Goal: Check status: Check status

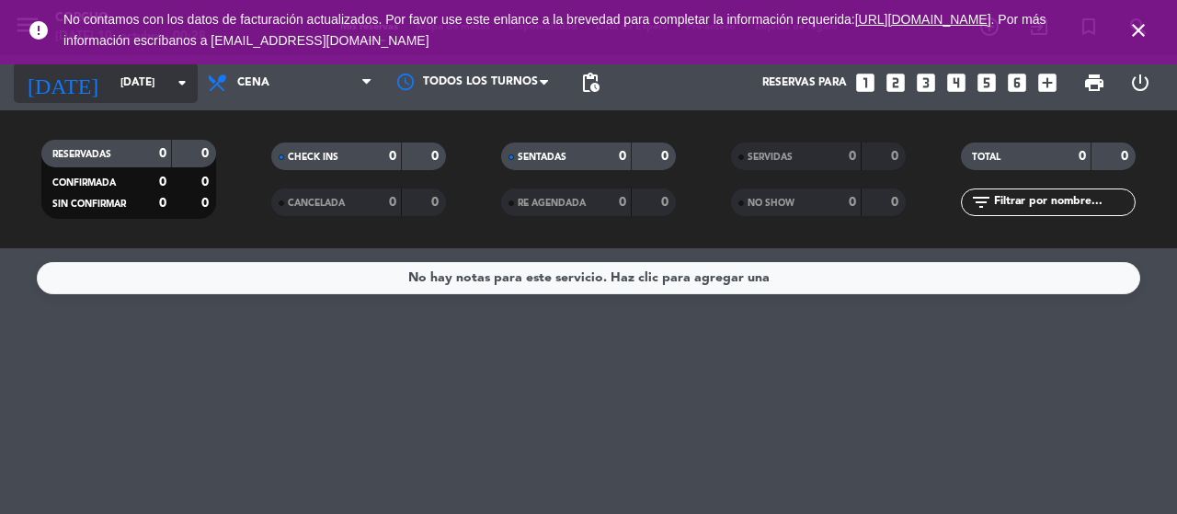
click at [125, 74] on input "[DATE]" at bounding box center [184, 82] width 146 height 31
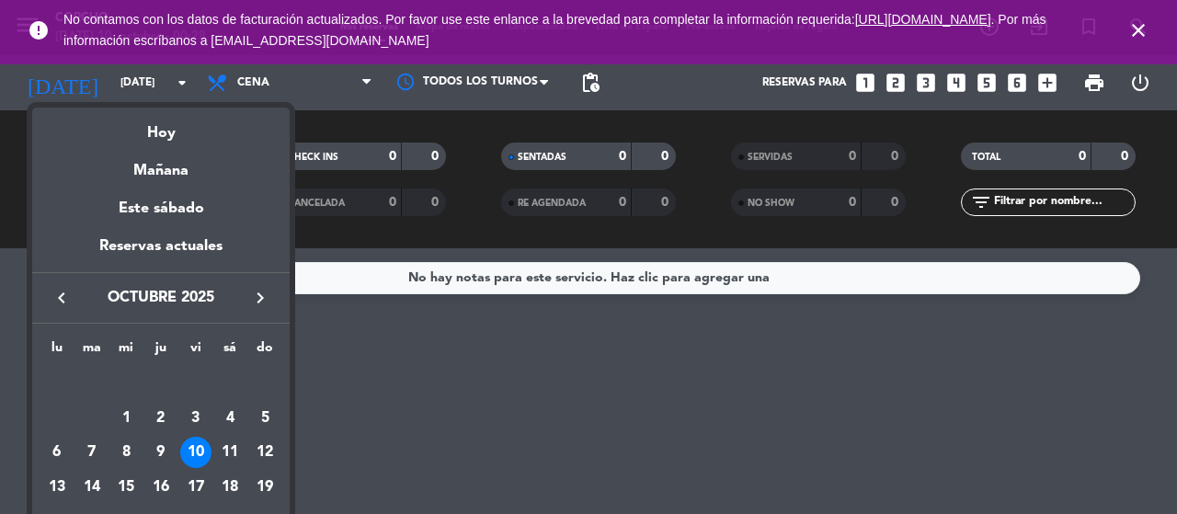
click at [193, 458] on div "10" at bounding box center [195, 452] width 31 height 31
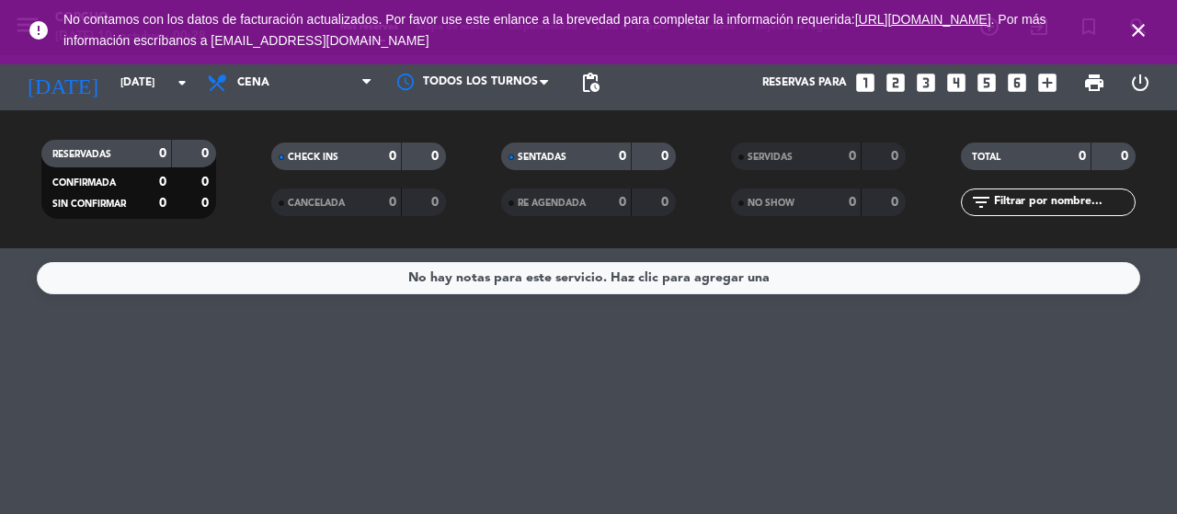
click at [193, 450] on div "No hay notas para este servicio. Haz clic para agregar una" at bounding box center [588, 381] width 1177 height 266
click at [169, 80] on input "[DATE]" at bounding box center [184, 82] width 146 height 31
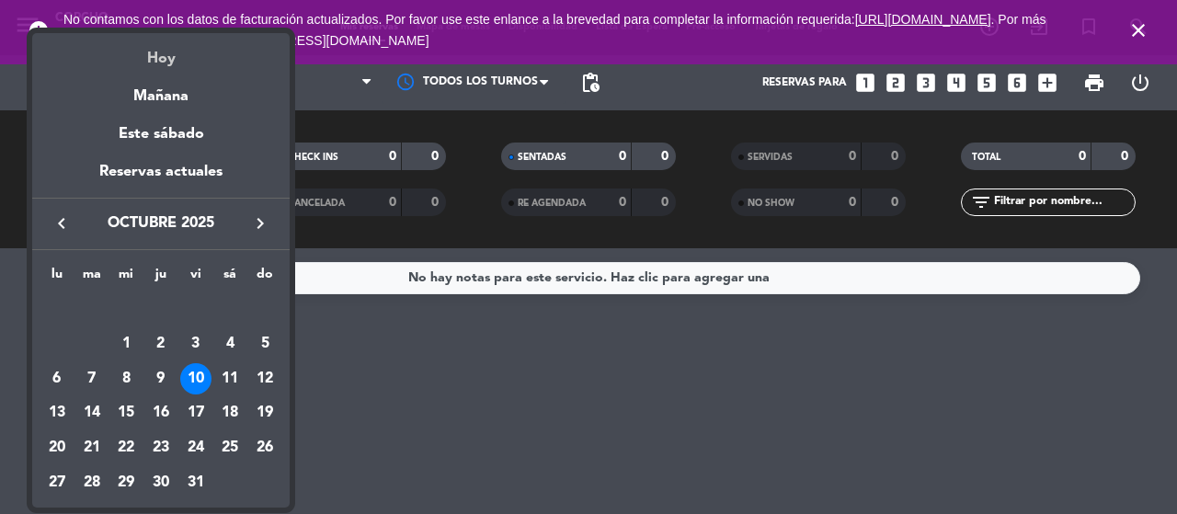
click at [171, 68] on div "Hoy" at bounding box center [161, 52] width 258 height 38
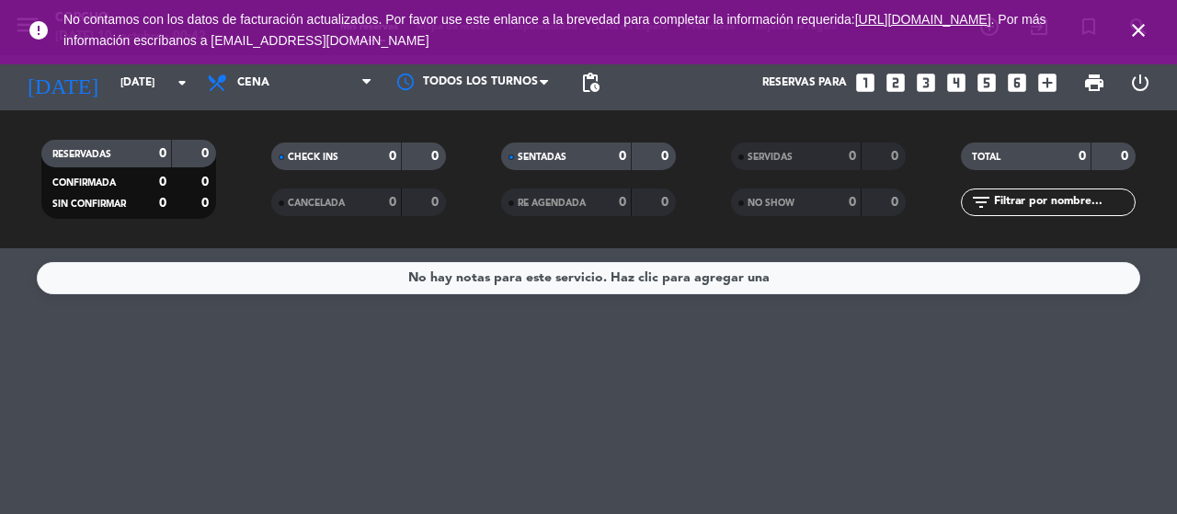
click at [1142, 29] on icon "close" at bounding box center [1139, 30] width 22 height 22
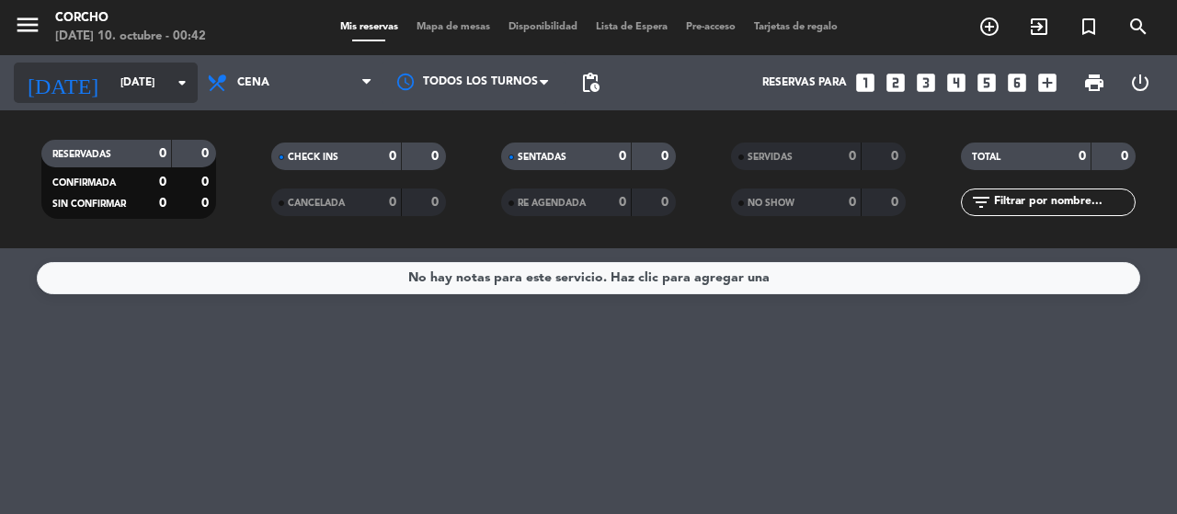
click at [156, 87] on input "[DATE]" at bounding box center [184, 82] width 146 height 31
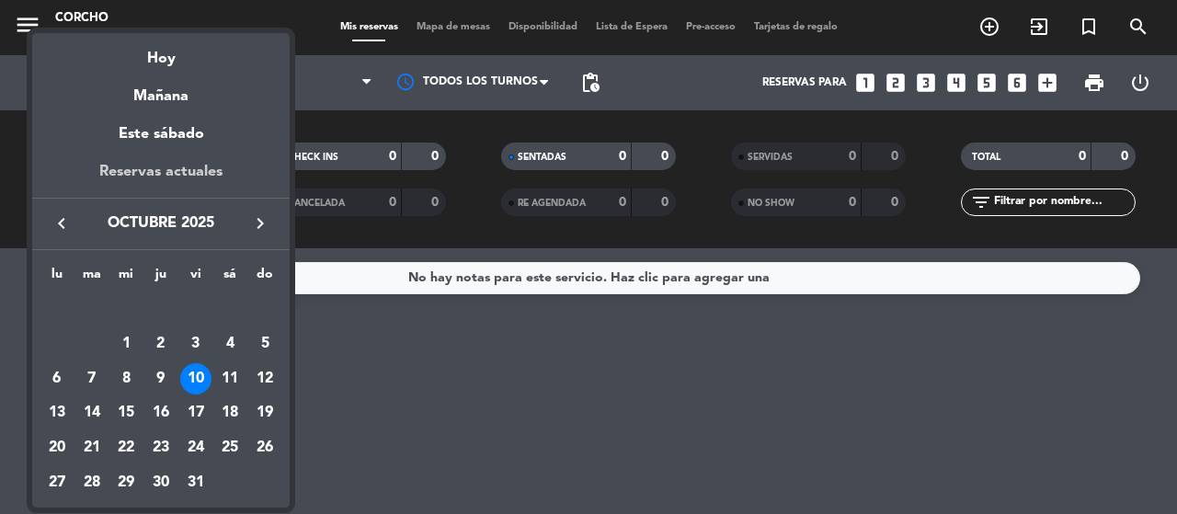
click at [189, 163] on div "Reservas actuales" at bounding box center [161, 179] width 258 height 38
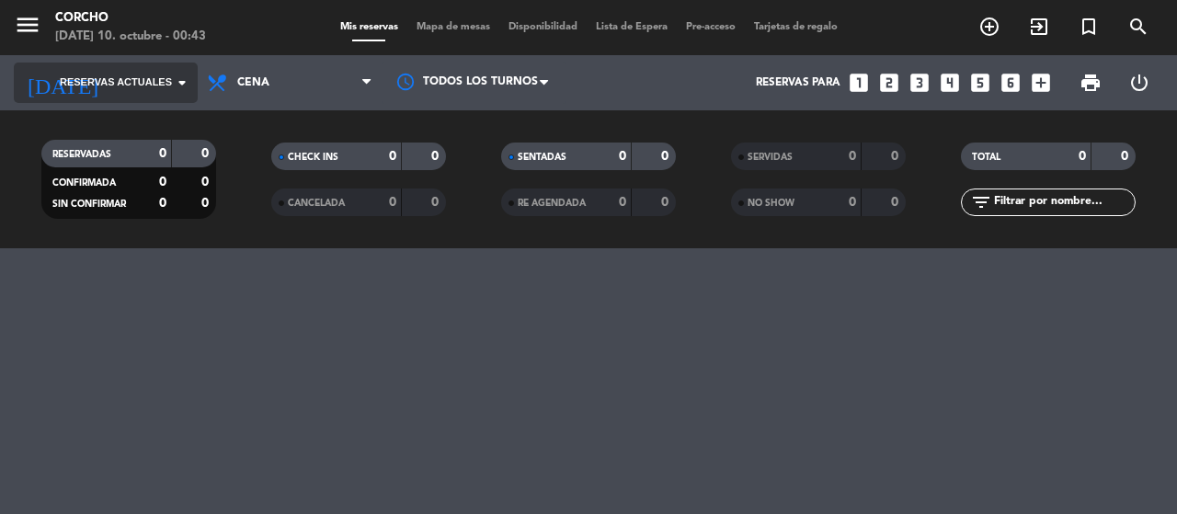
click at [177, 82] on icon "arrow_drop_down" at bounding box center [182, 83] width 22 height 22
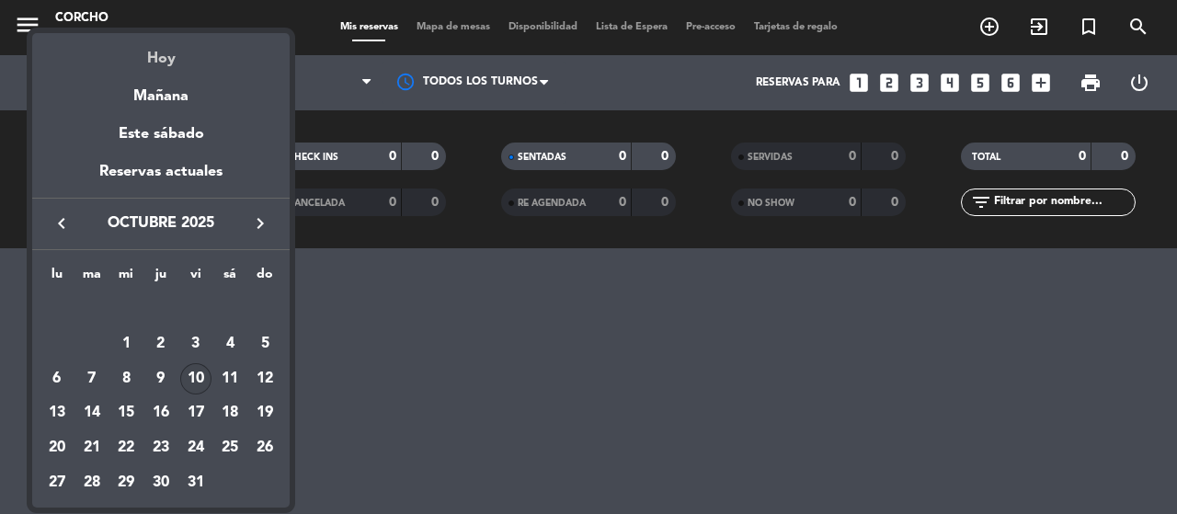
click at [167, 63] on div "Hoy" at bounding box center [161, 52] width 258 height 38
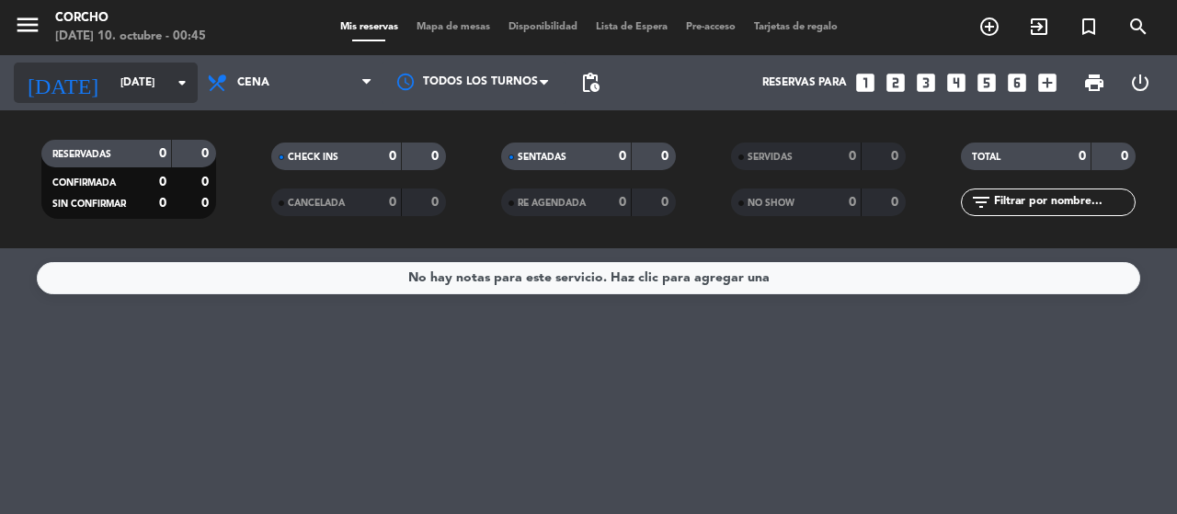
click at [178, 82] on icon "arrow_drop_down" at bounding box center [182, 83] width 22 height 22
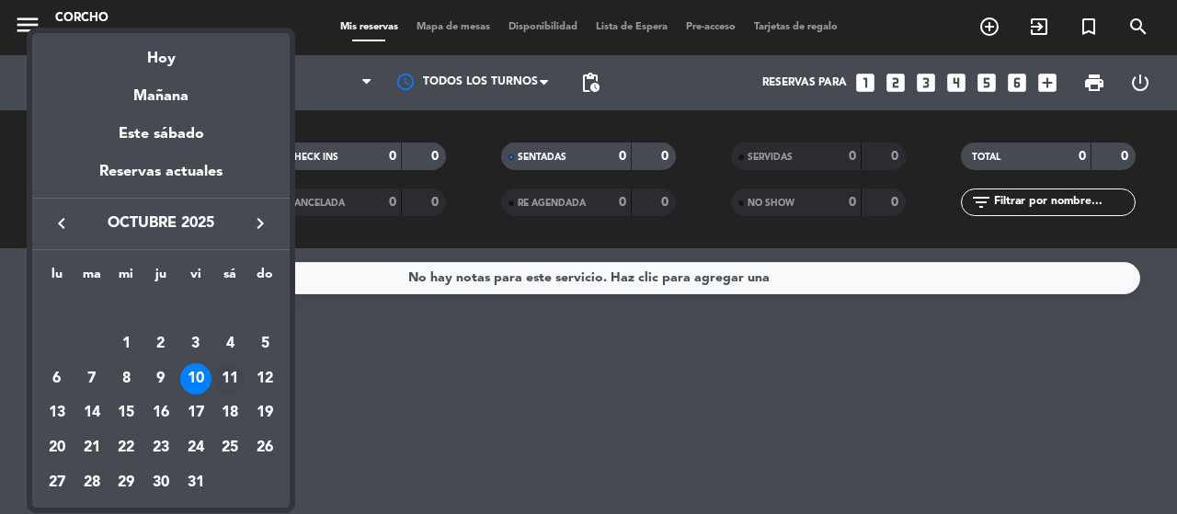
click at [228, 384] on div "11" at bounding box center [229, 378] width 31 height 31
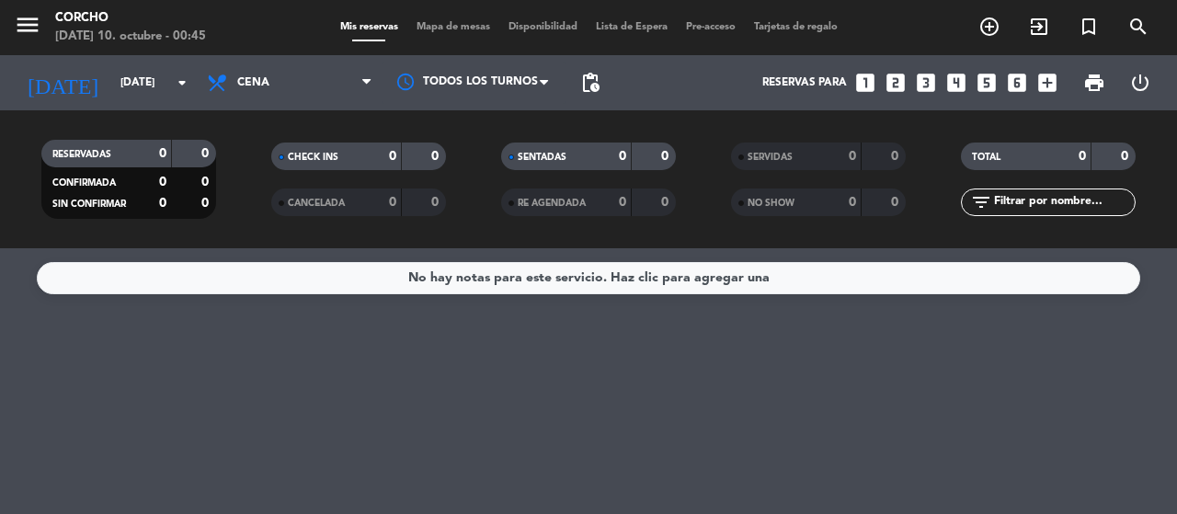
type input "[DATE]"
